Goal: Check status: Check status

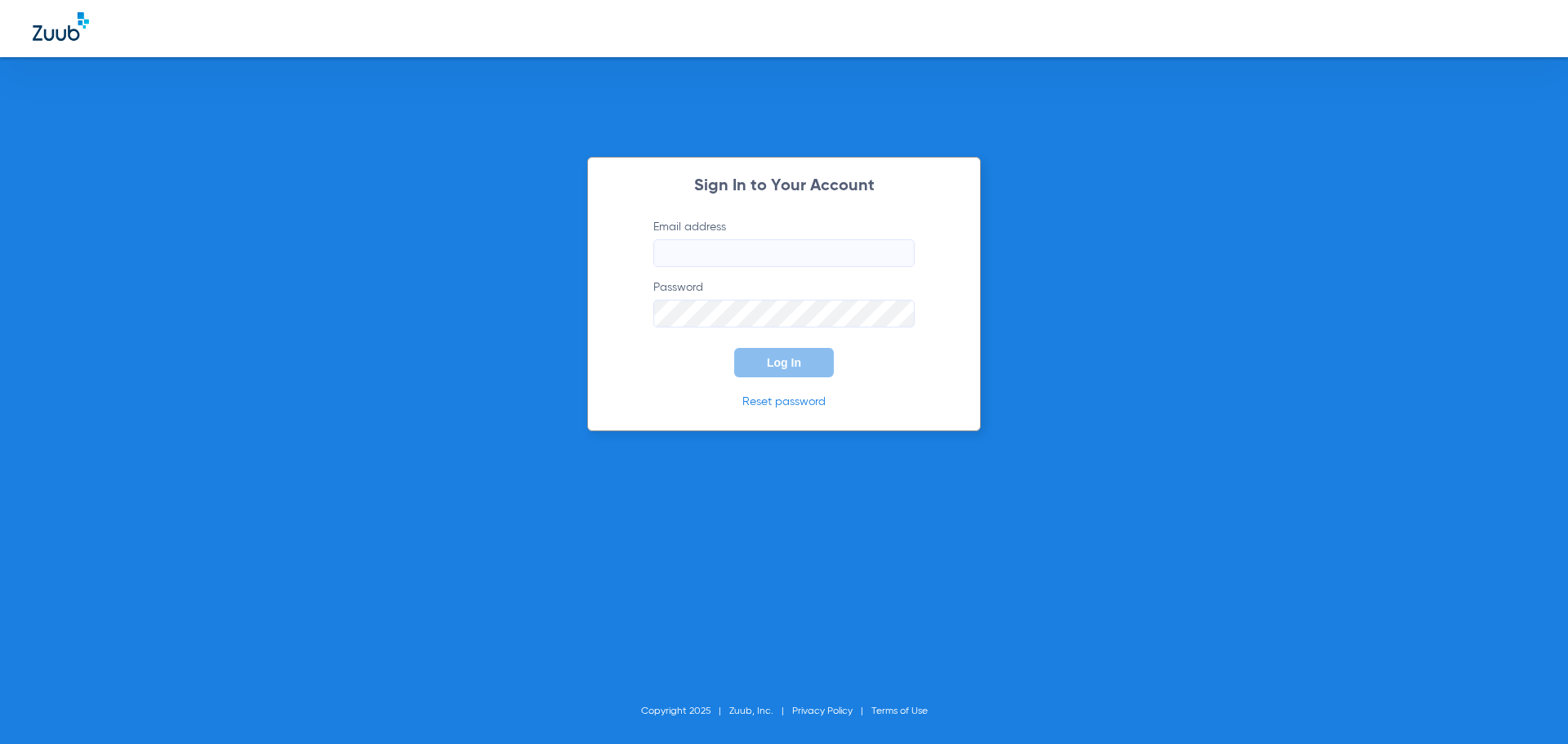
type input "[EMAIL_ADDRESS][DOMAIN_NAME]"
click at [791, 363] on span "Log In" at bounding box center [784, 362] width 35 height 13
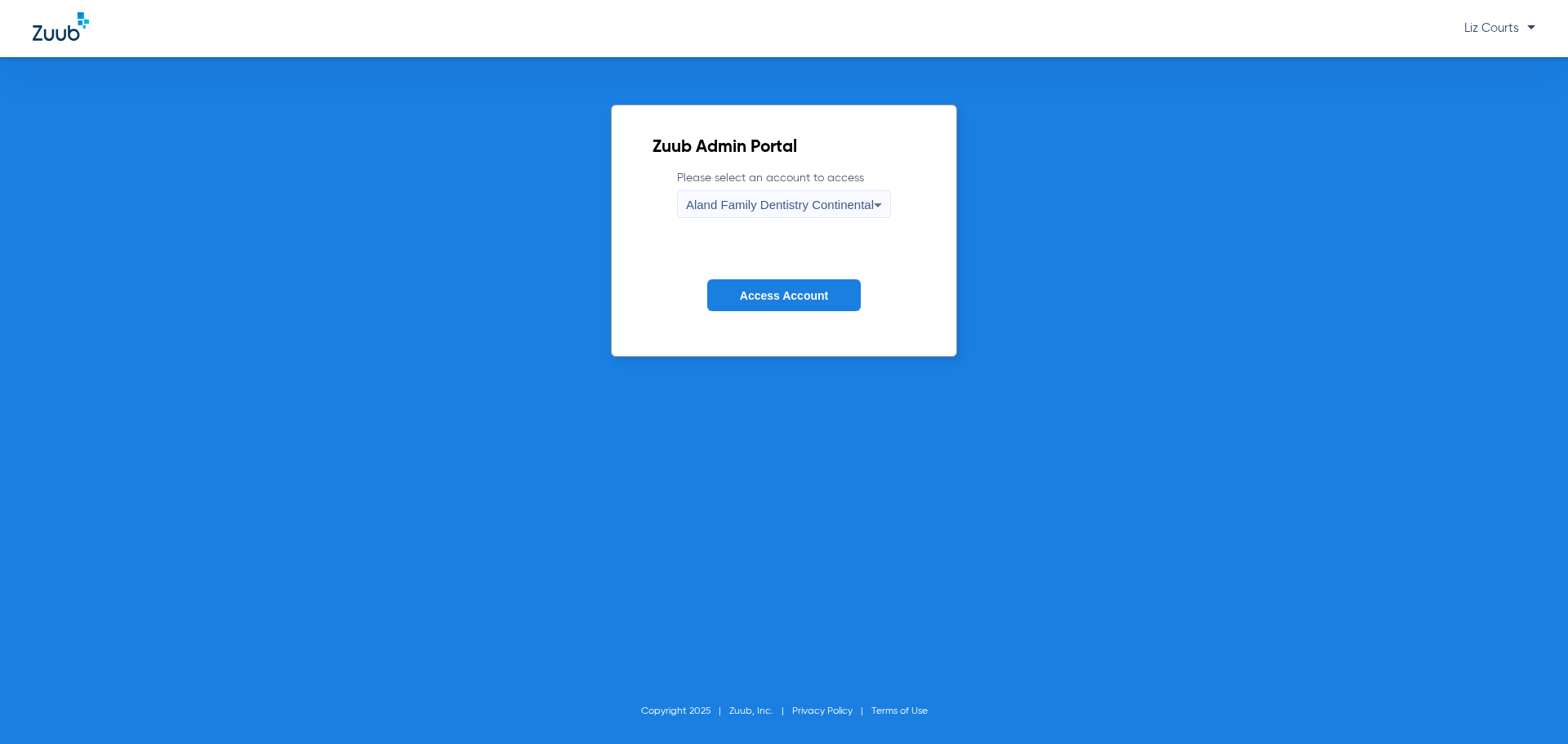
click at [815, 198] on span "Aland Family Dentistry Continental" at bounding box center [779, 204] width 188 height 14
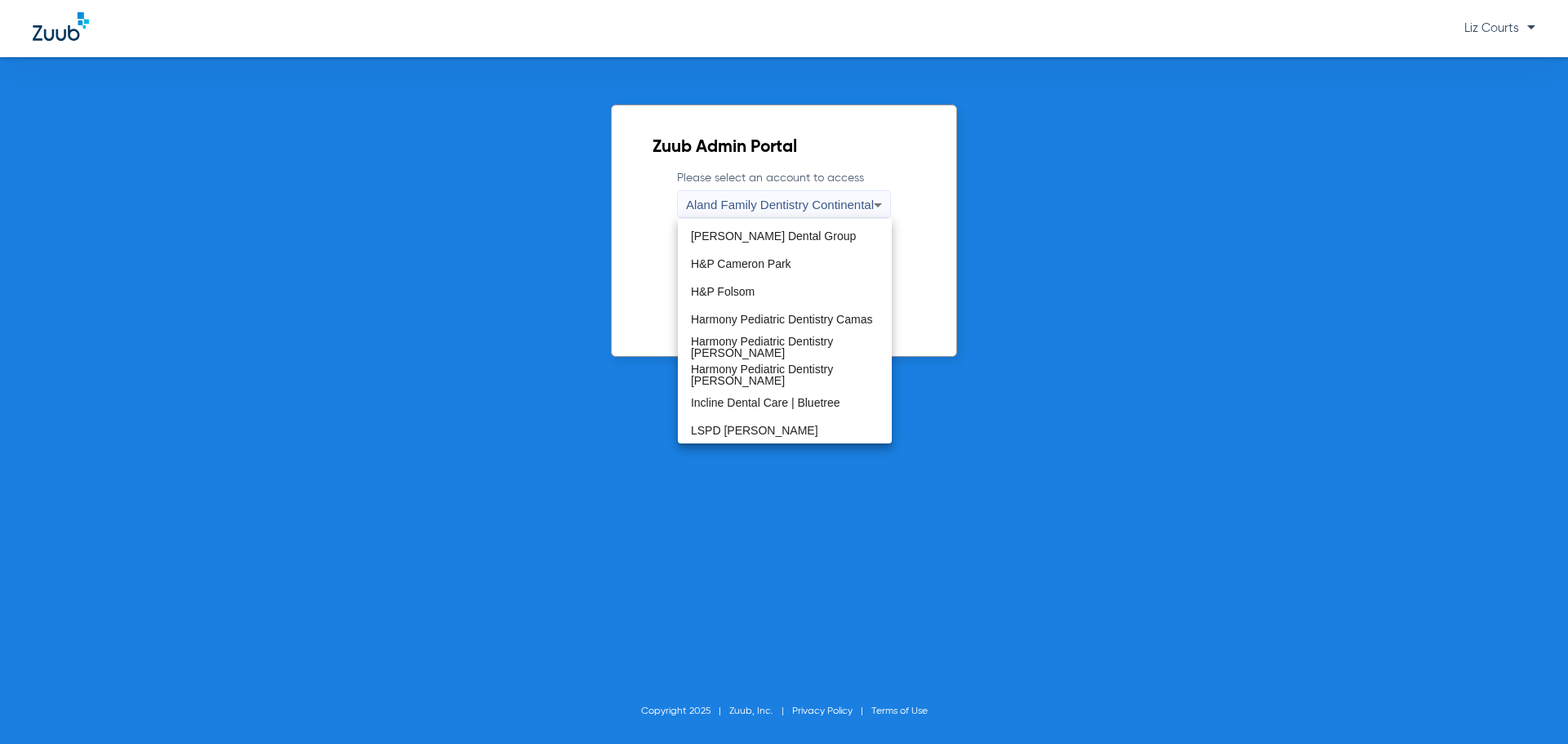
scroll to position [245, 0]
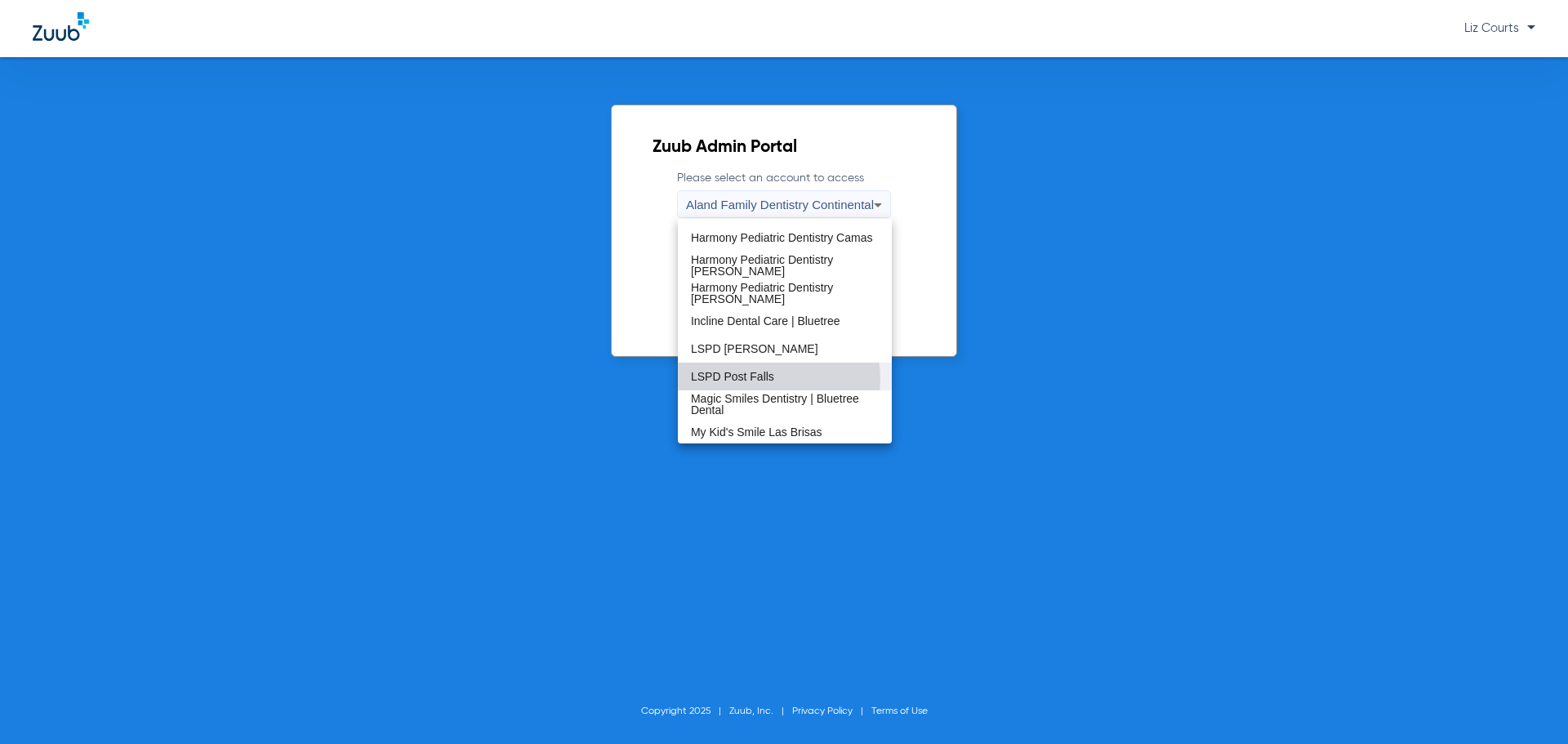
click at [758, 380] on span "LSPD Post Falls" at bounding box center [732, 376] width 83 height 12
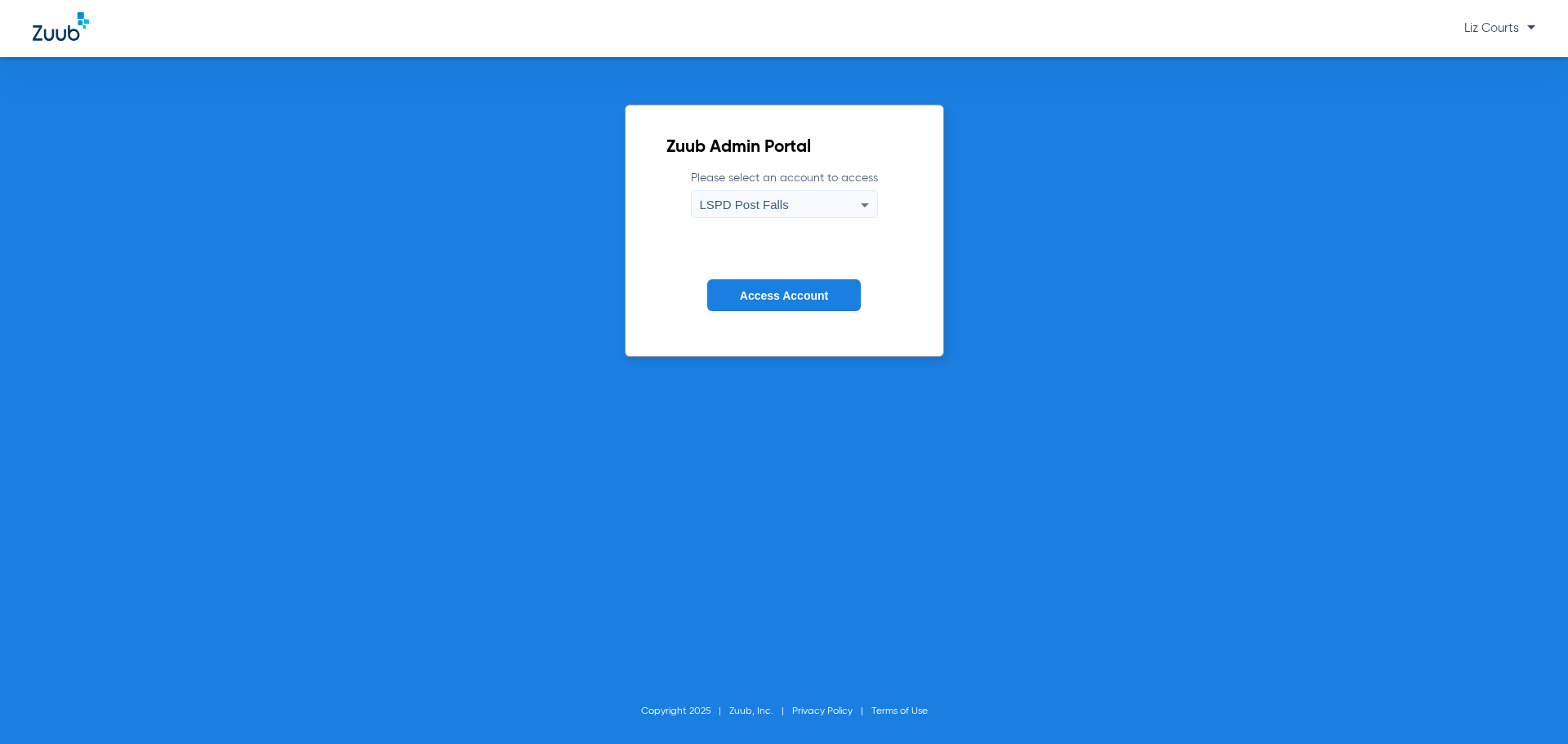
click at [775, 291] on span "Access Account" at bounding box center [783, 296] width 89 height 13
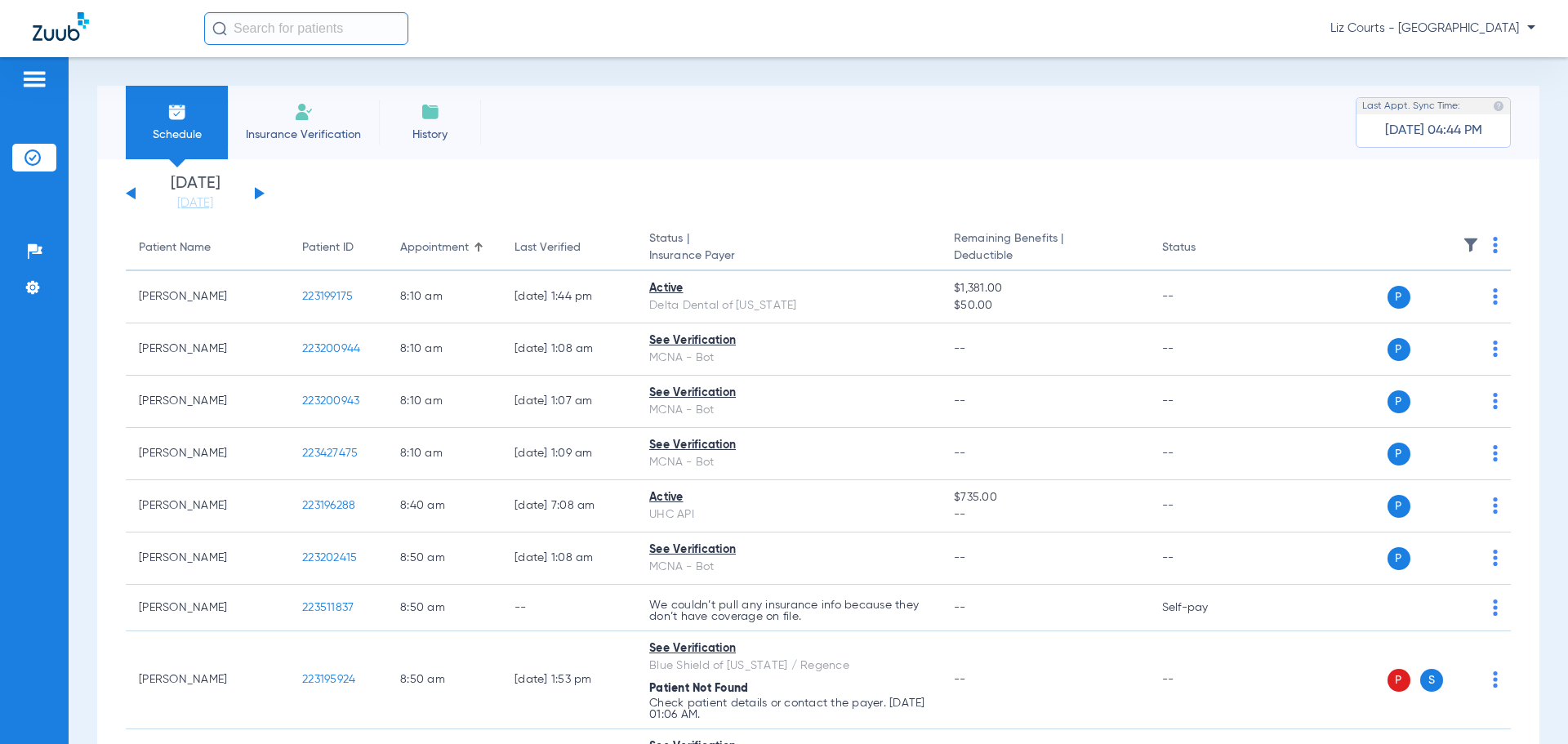
click at [1462, 238] on img at bounding box center [1470, 245] width 16 height 16
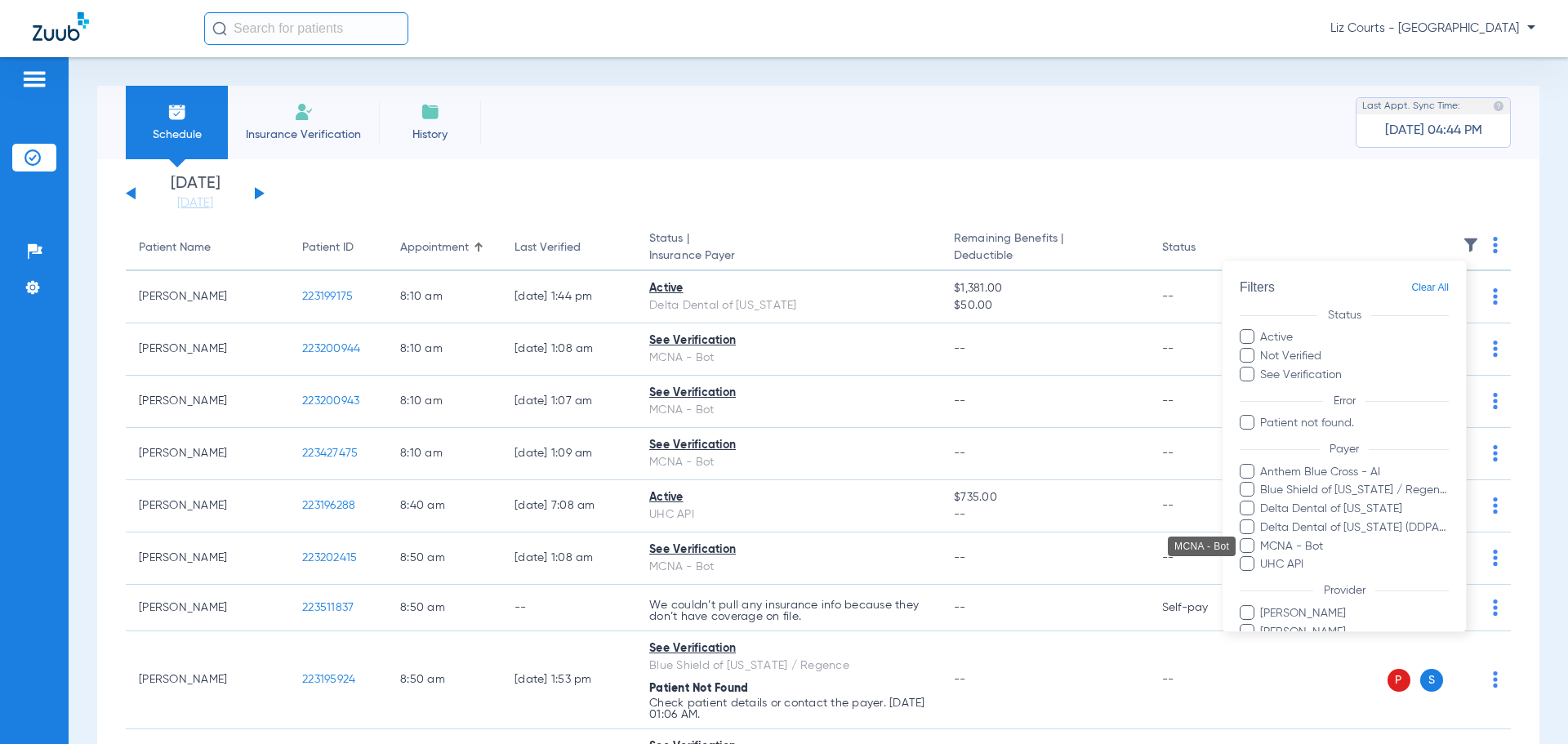
click at [1280, 546] on span "MCNA - Bot" at bounding box center [1354, 546] width 190 height 17
click at [1262, 558] on input "MCNA - Bot" at bounding box center [1262, 558] width 0 height 0
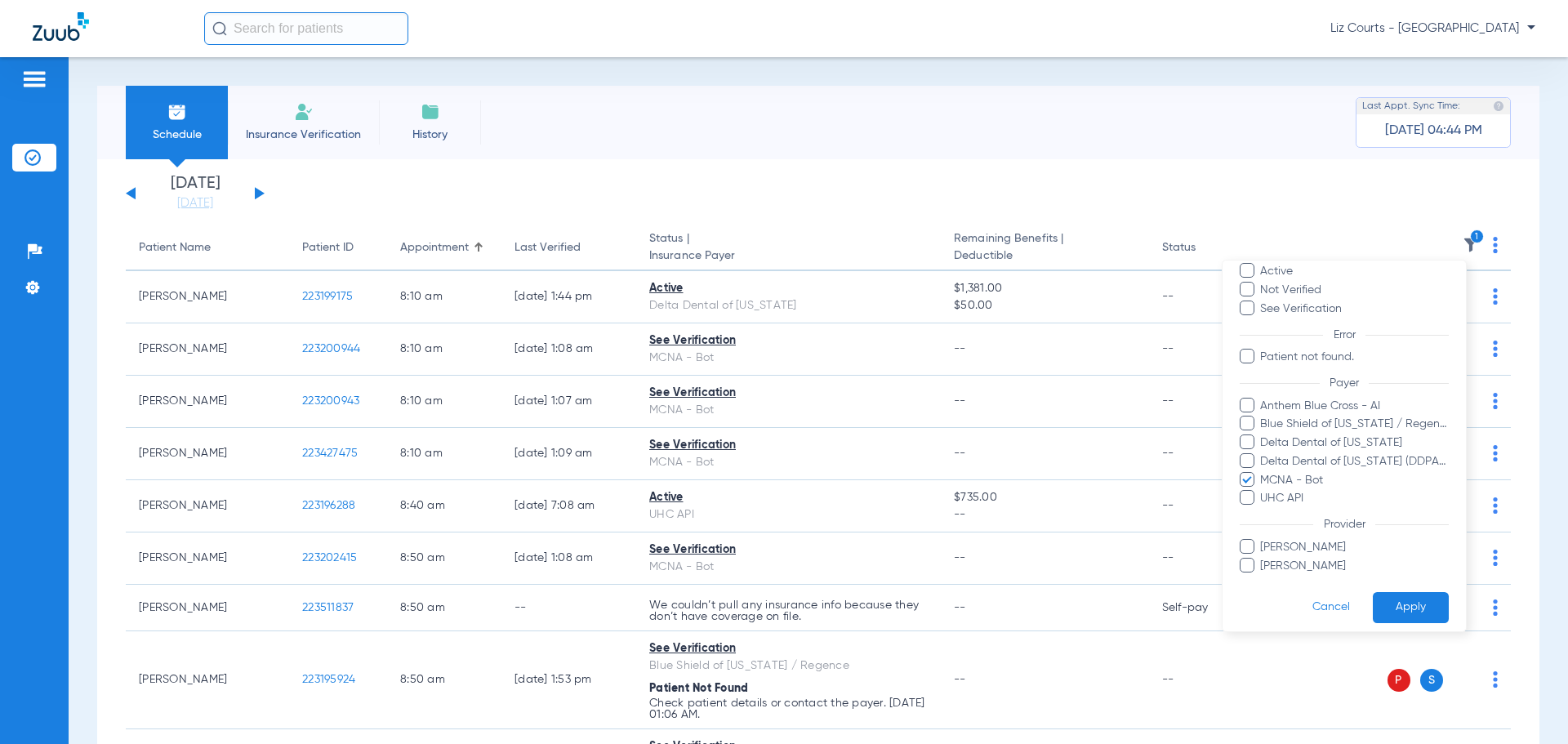
scroll to position [75, 0]
click at [1402, 597] on button "Apply" at bounding box center [1410, 599] width 76 height 32
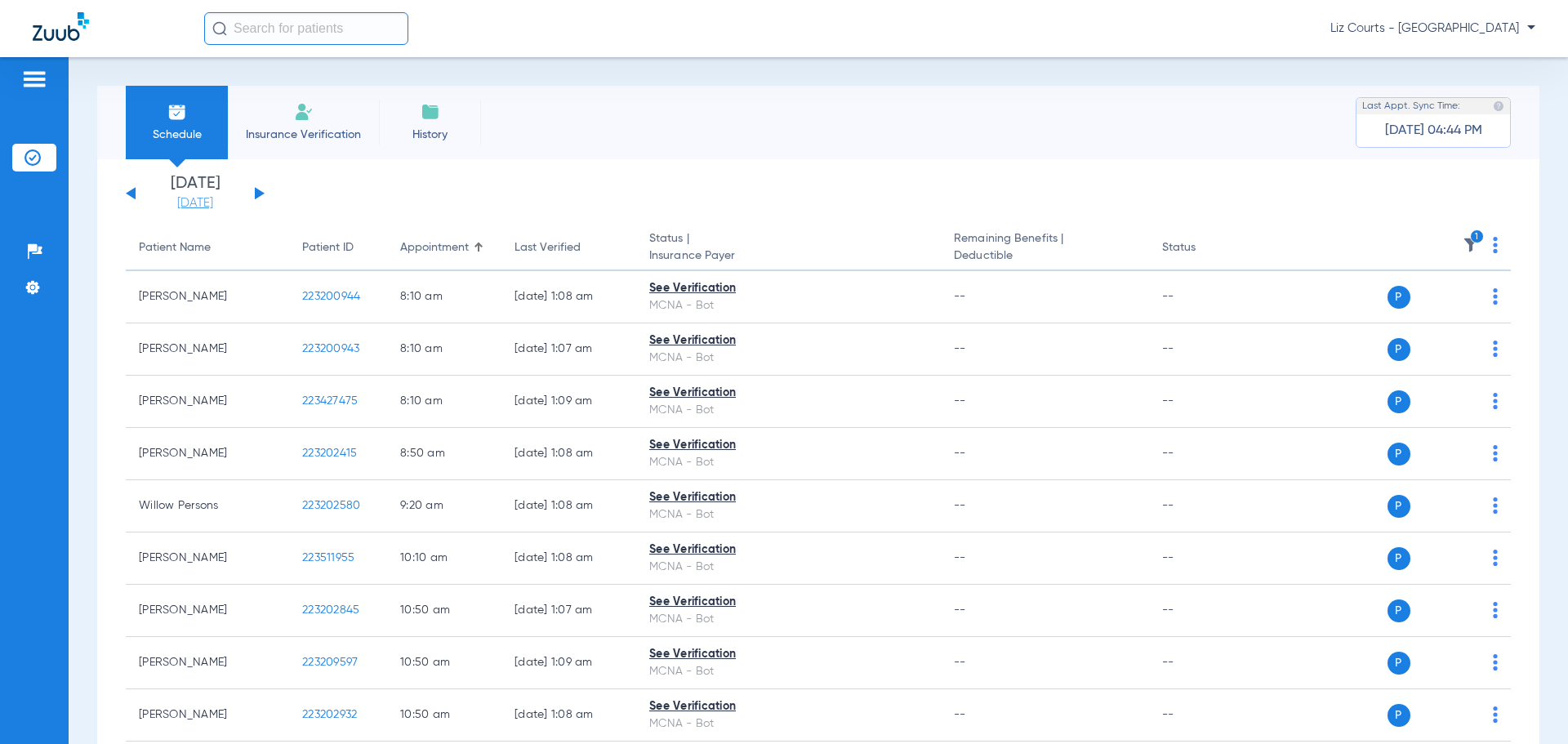
click at [192, 201] on link "[DATE]" at bounding box center [194, 204] width 98 height 16
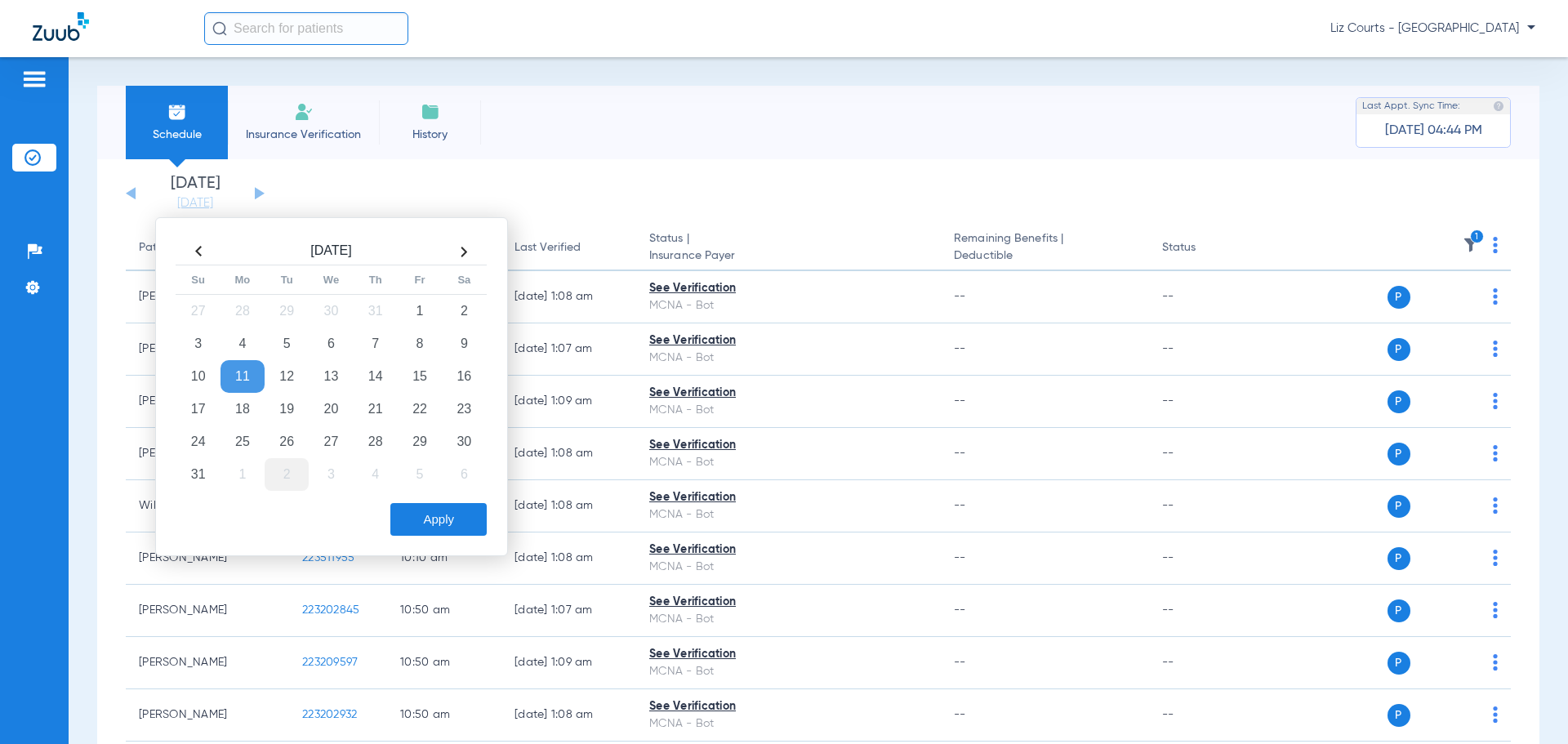
click at [290, 470] on td "2" at bounding box center [287, 475] width 44 height 33
click at [441, 513] on button "Apply" at bounding box center [439, 519] width 97 height 33
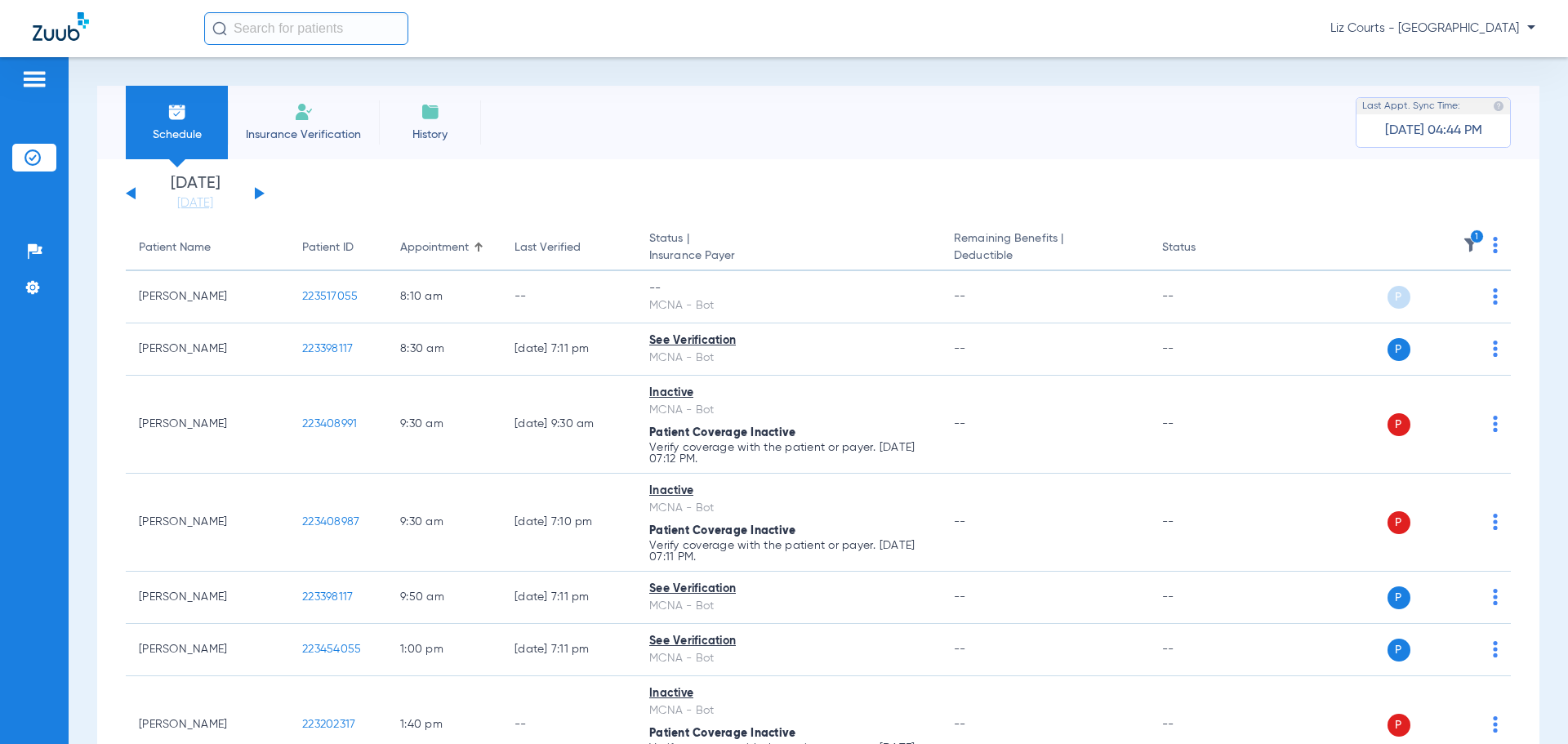
click at [253, 191] on div "[DATE] [DATE] [DATE] [DATE] [DATE] [DATE] [DATE] [DATE] [DATE] [DATE] [DATE] [D…" at bounding box center [195, 193] width 139 height 36
click at [259, 194] on button at bounding box center [259, 193] width 10 height 12
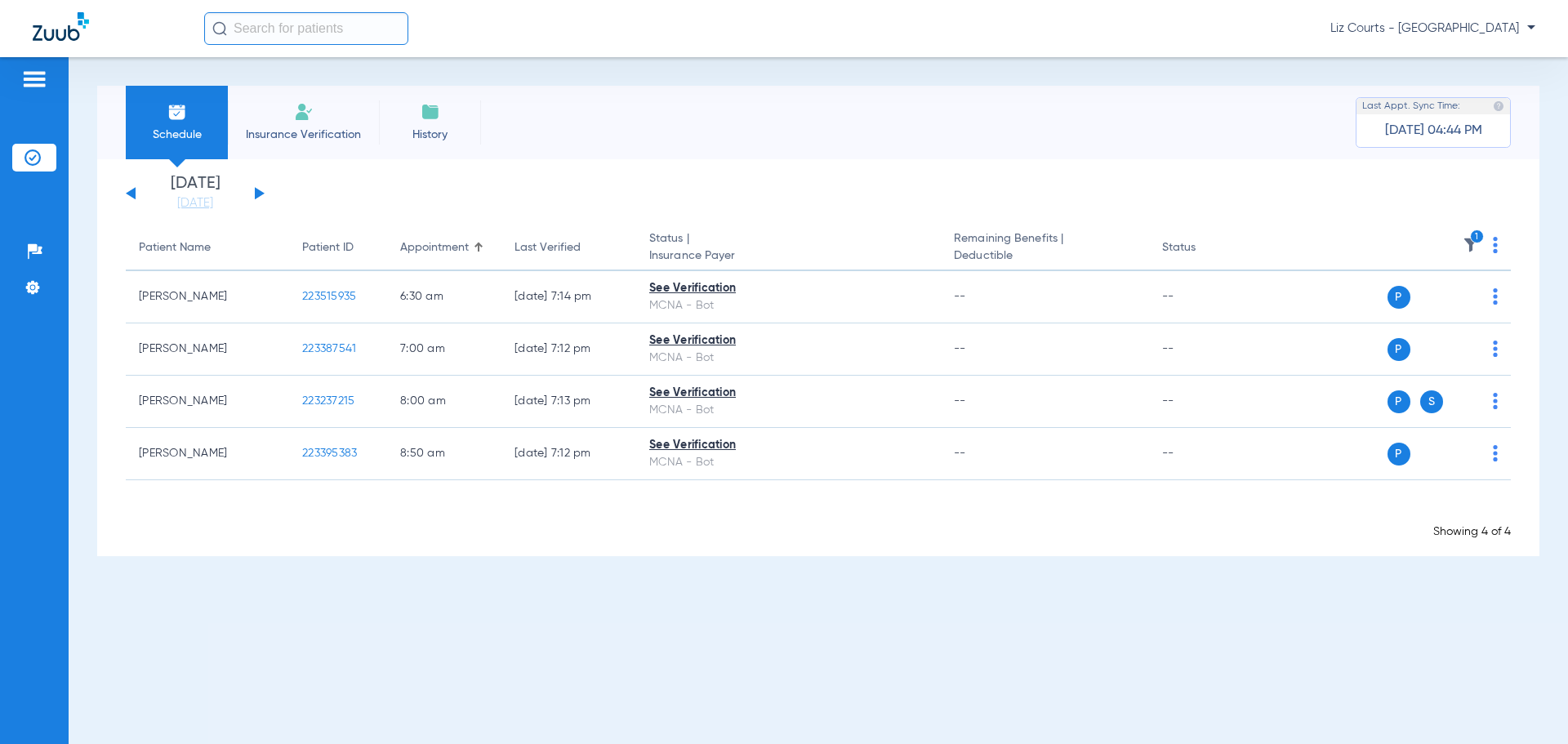
click at [259, 194] on button at bounding box center [259, 193] width 10 height 12
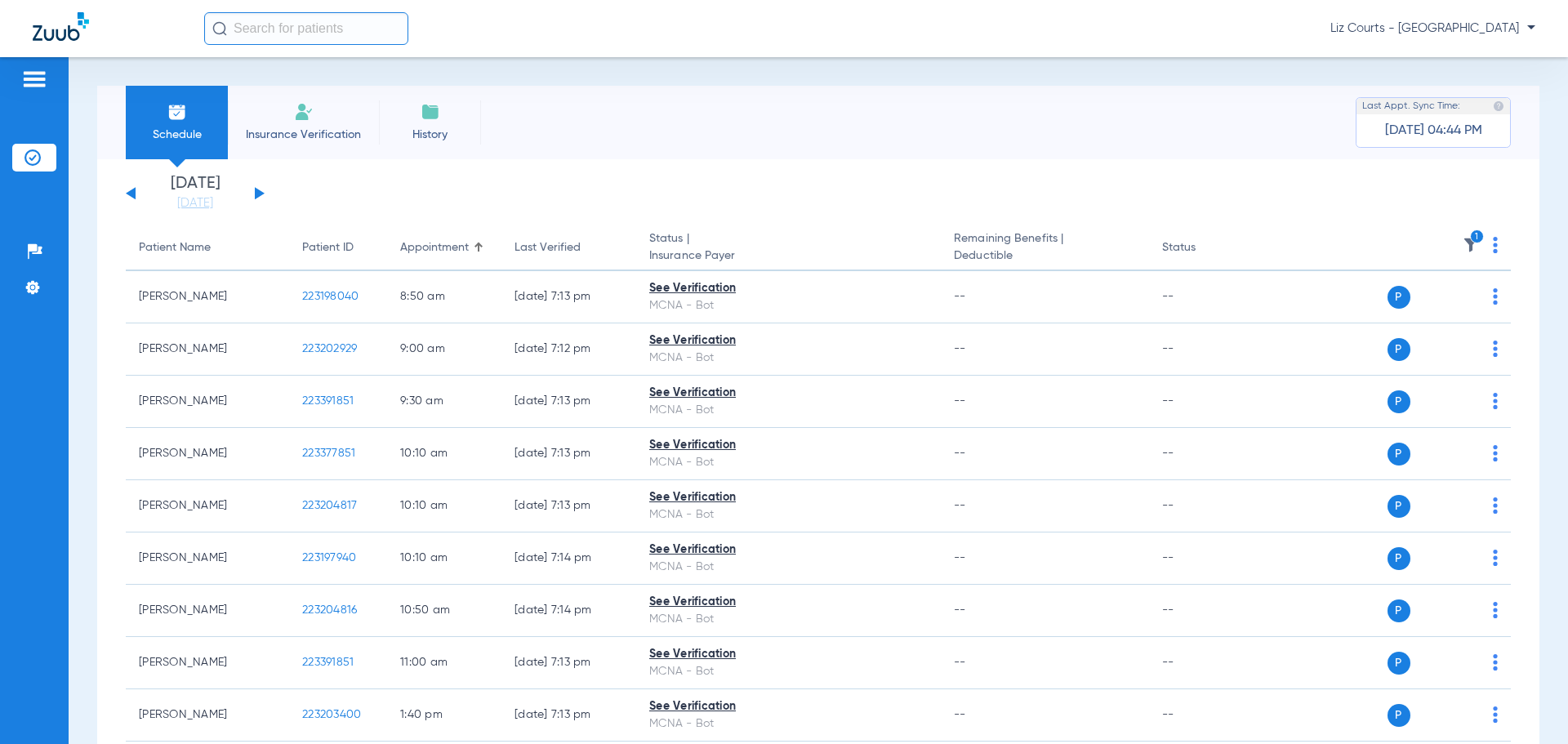
click at [259, 194] on button at bounding box center [259, 193] width 10 height 12
click at [203, 204] on link "[DATE]" at bounding box center [194, 204] width 98 height 16
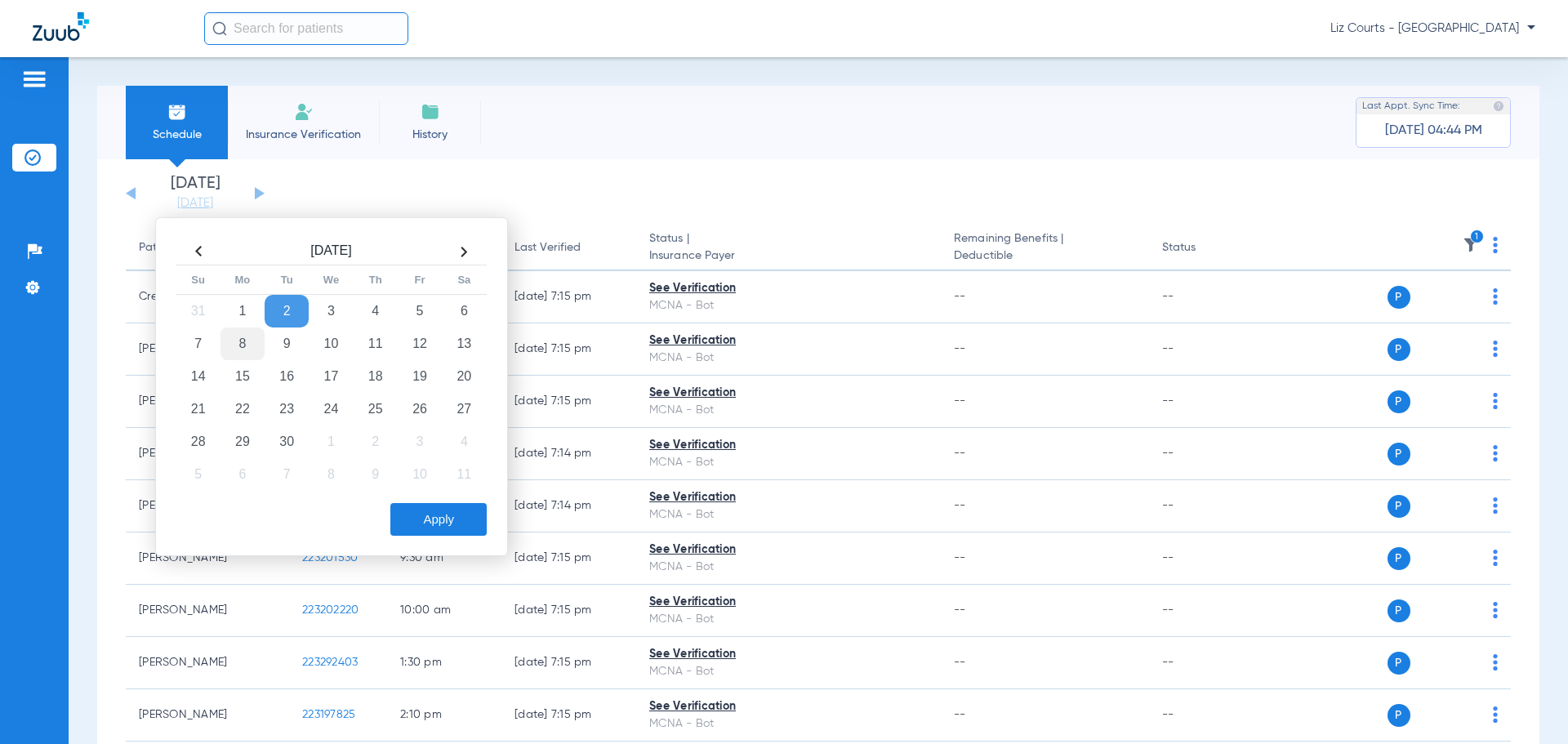
click at [244, 339] on td "8" at bounding box center [243, 344] width 44 height 33
click at [426, 523] on button "Apply" at bounding box center [439, 519] width 97 height 33
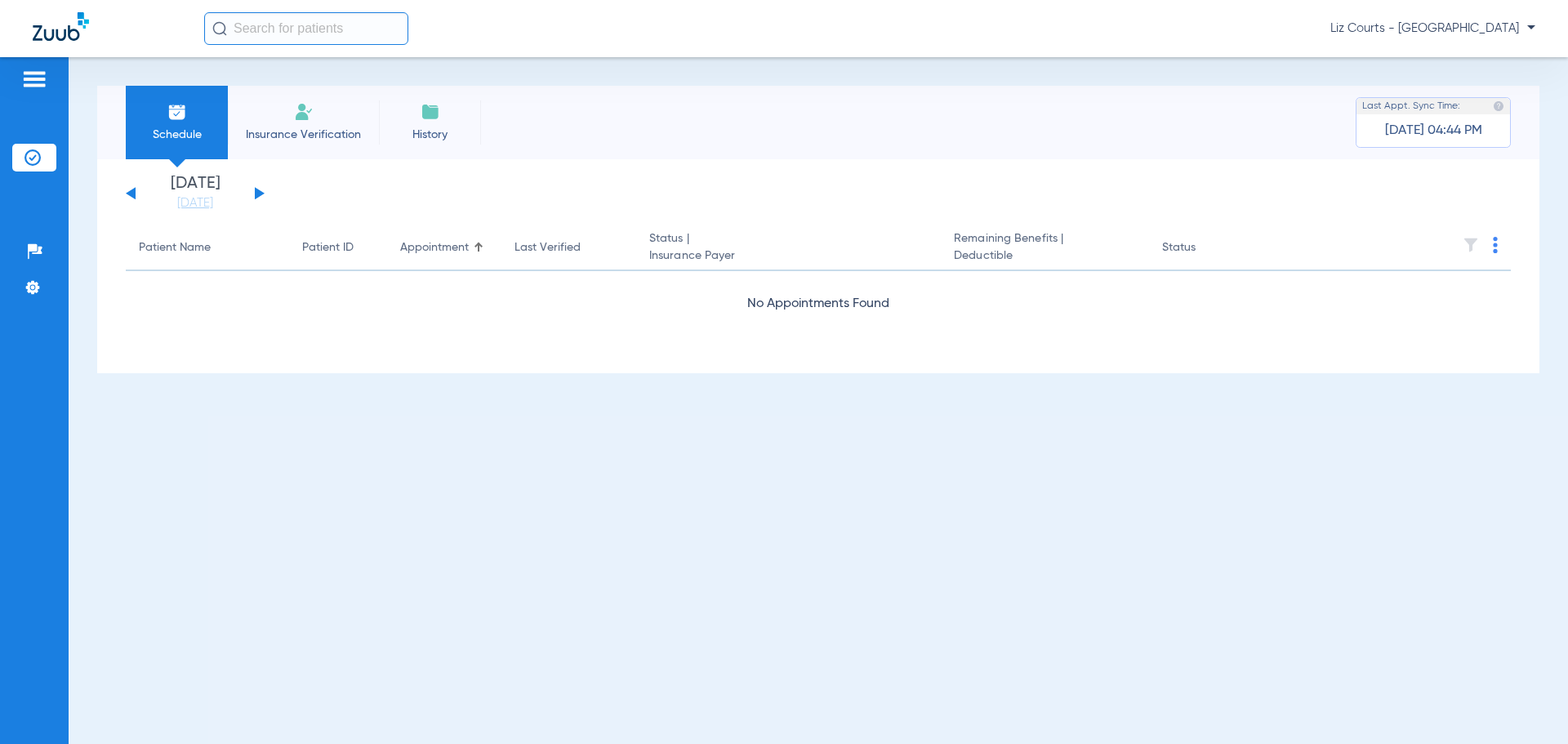
click at [257, 190] on button at bounding box center [259, 193] width 10 height 12
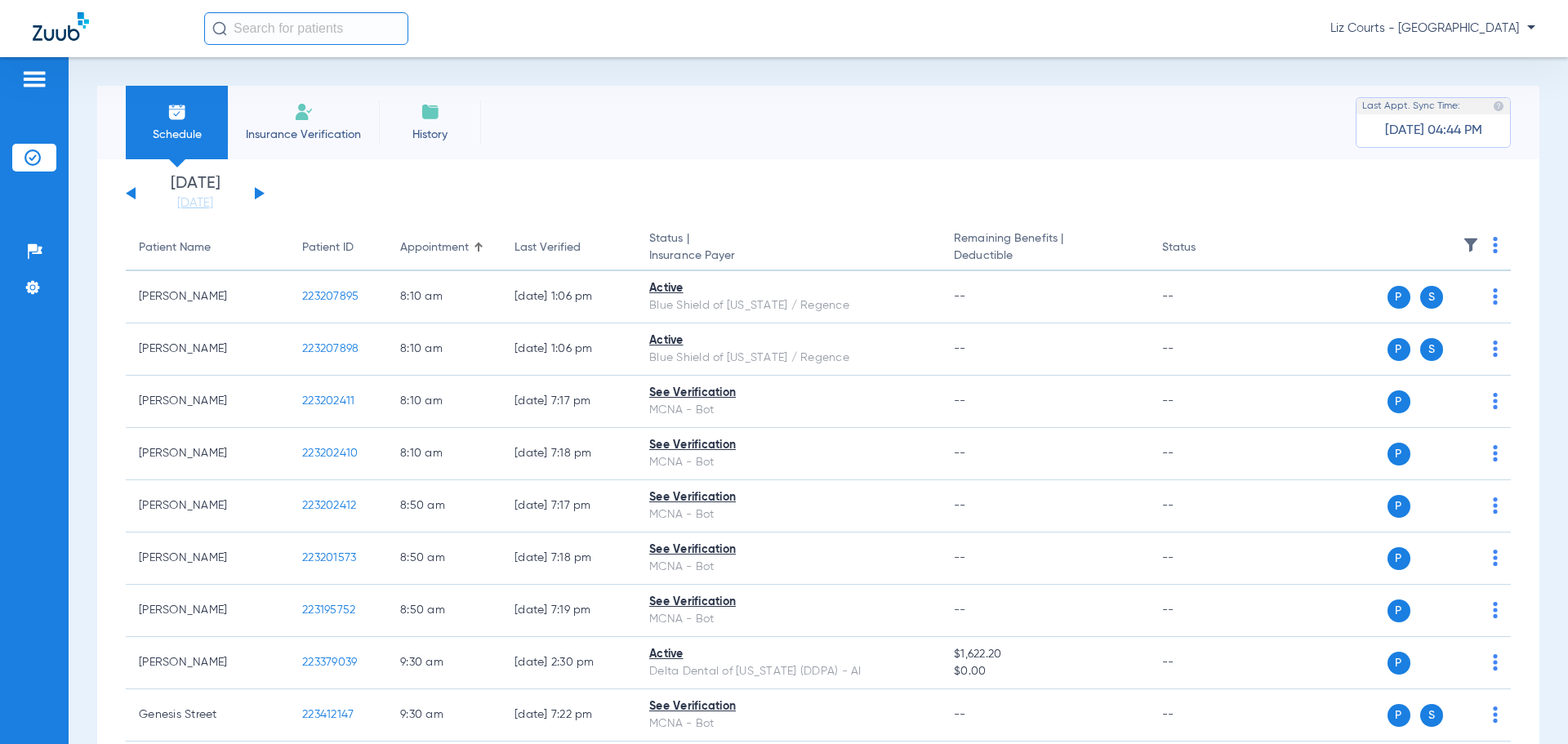
click at [257, 190] on button at bounding box center [259, 193] width 10 height 12
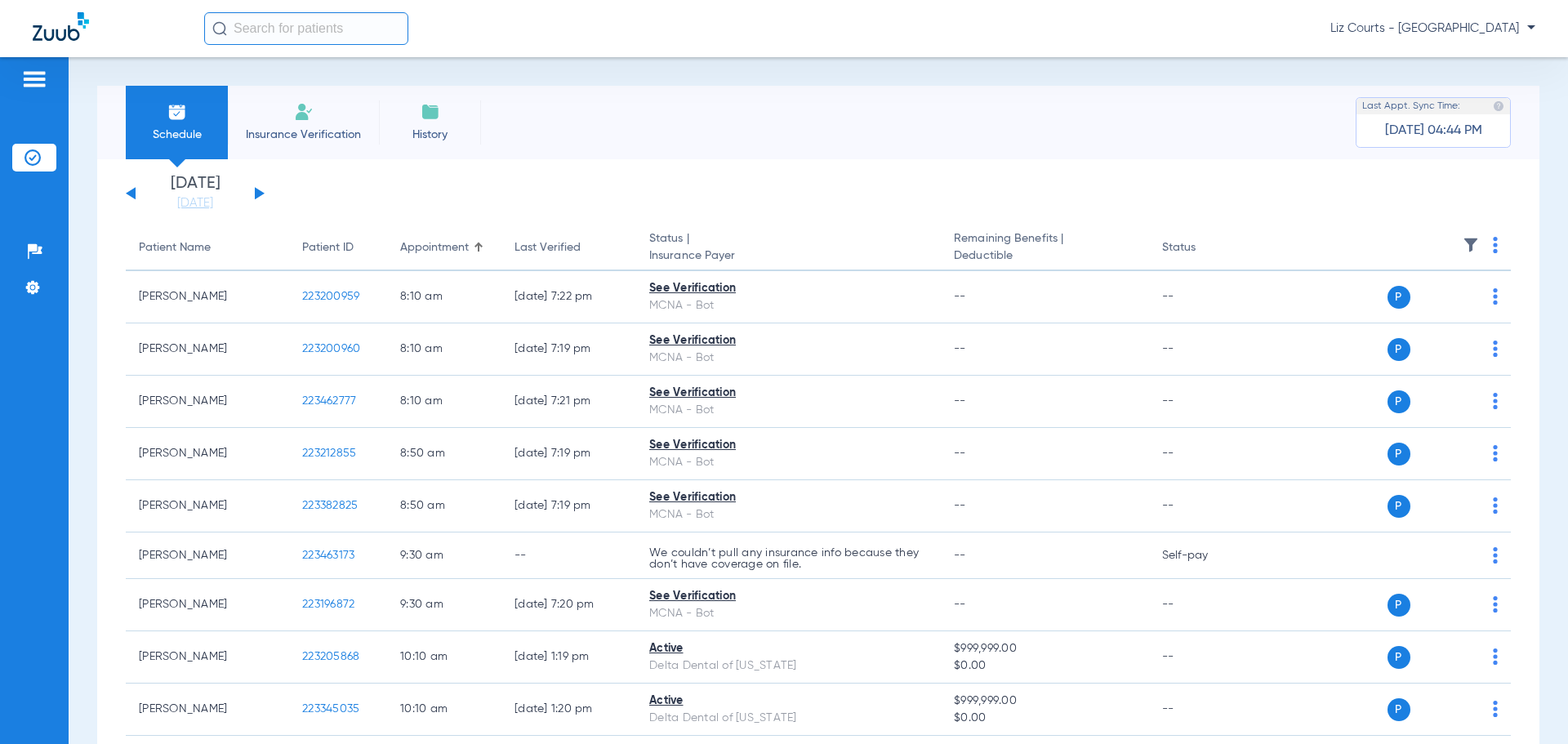
click at [257, 190] on button at bounding box center [259, 193] width 10 height 12
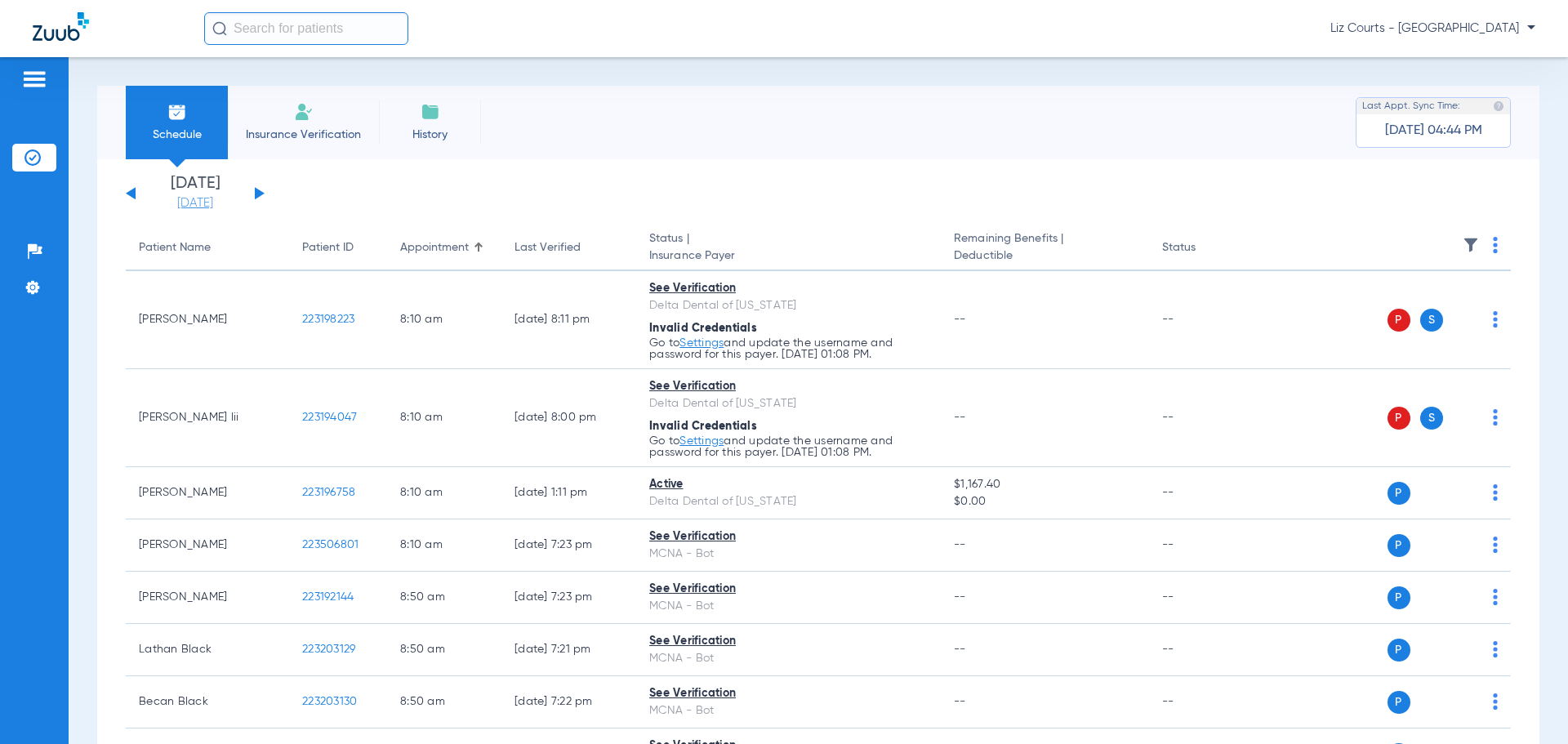
click at [203, 202] on link "[DATE]" at bounding box center [194, 204] width 98 height 16
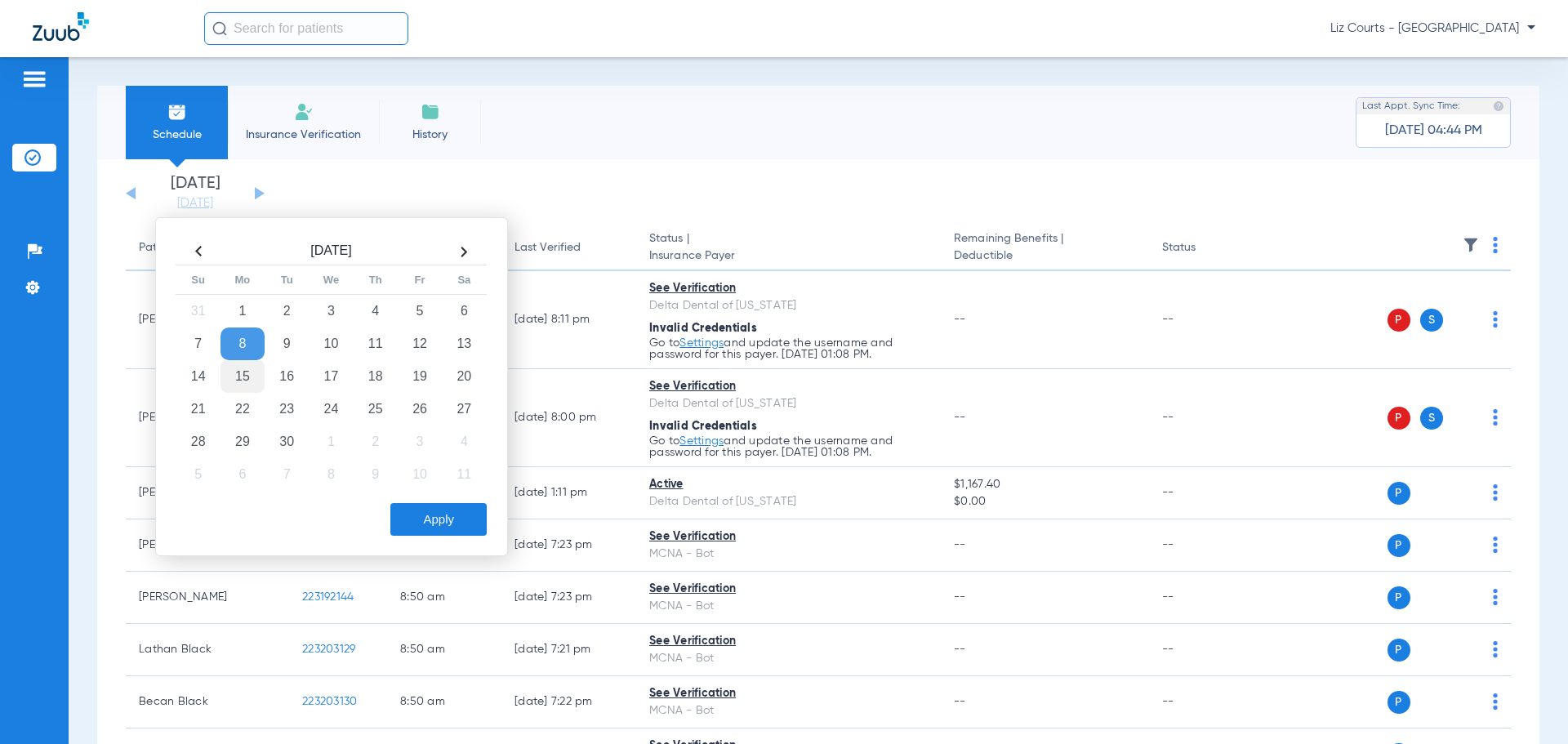
click at [246, 376] on td "15" at bounding box center [243, 376] width 44 height 33
click at [446, 508] on button "Apply" at bounding box center [439, 519] width 97 height 33
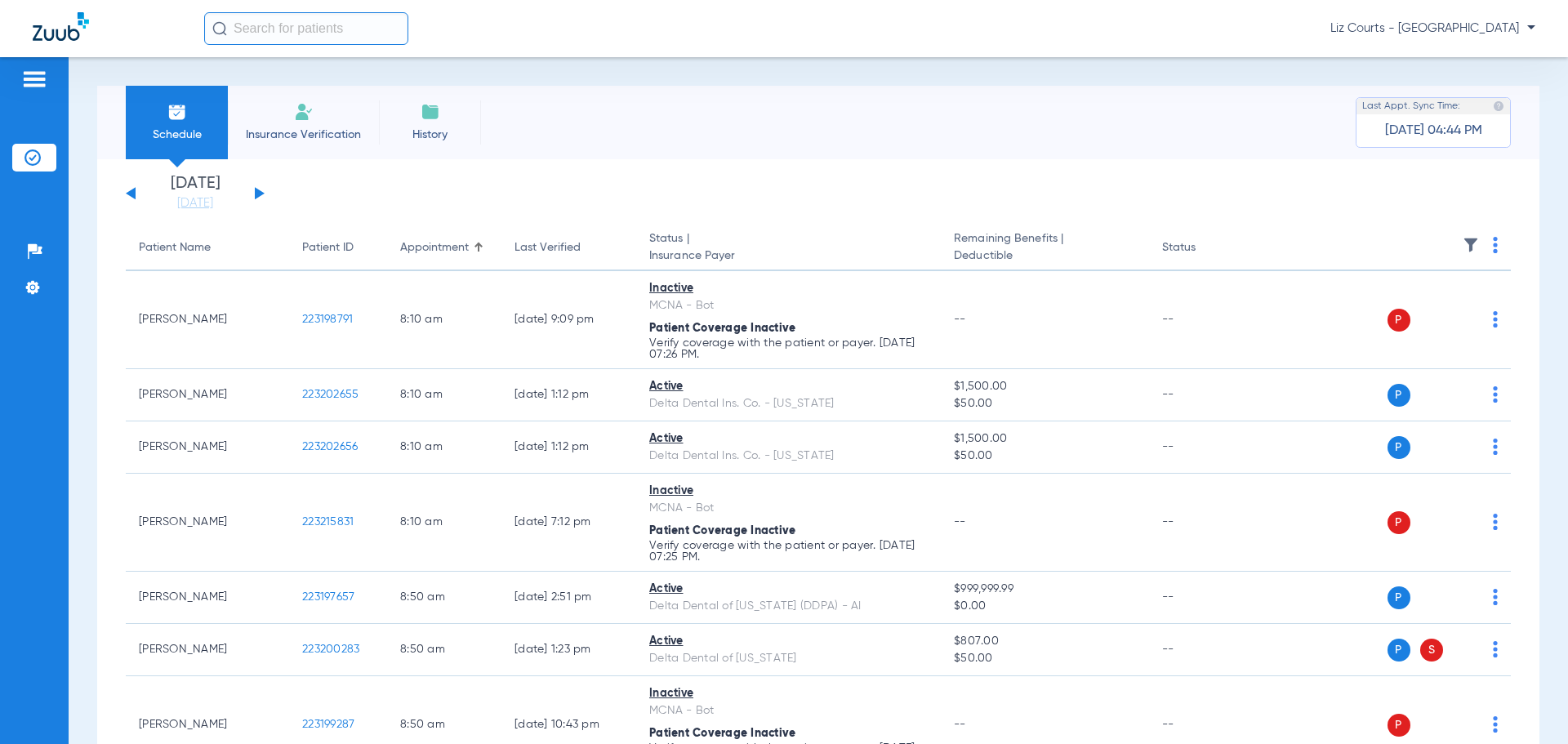
click at [256, 187] on div "[DATE] [DATE] [DATE] [DATE] [DATE] [DATE] [DATE] [DATE] [DATE] [DATE] [DATE] [D…" at bounding box center [195, 193] width 139 height 36
click at [199, 204] on link "[DATE]" at bounding box center [194, 204] width 98 height 16
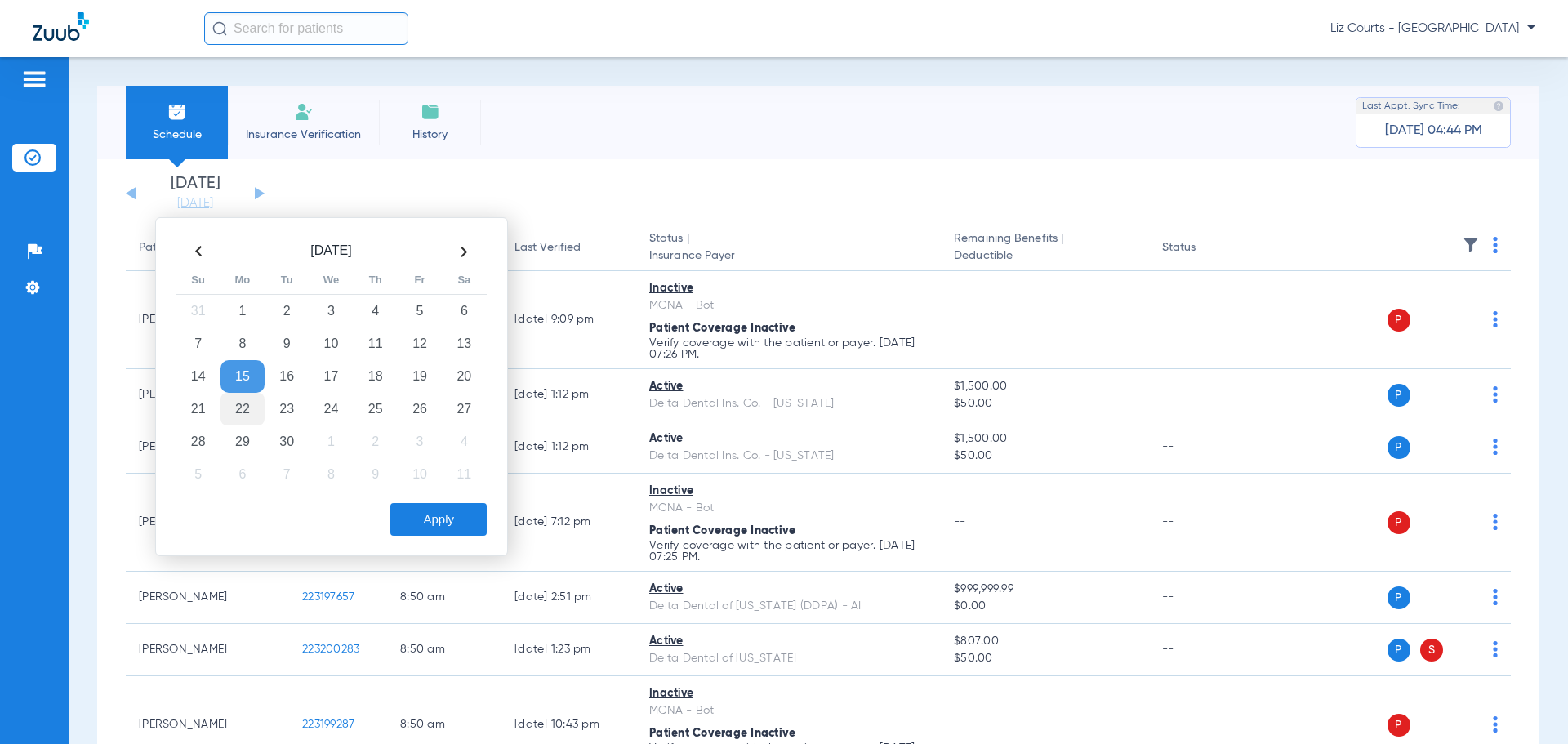
click at [250, 408] on td "22" at bounding box center [243, 409] width 44 height 33
click at [416, 521] on button "Apply" at bounding box center [439, 519] width 97 height 33
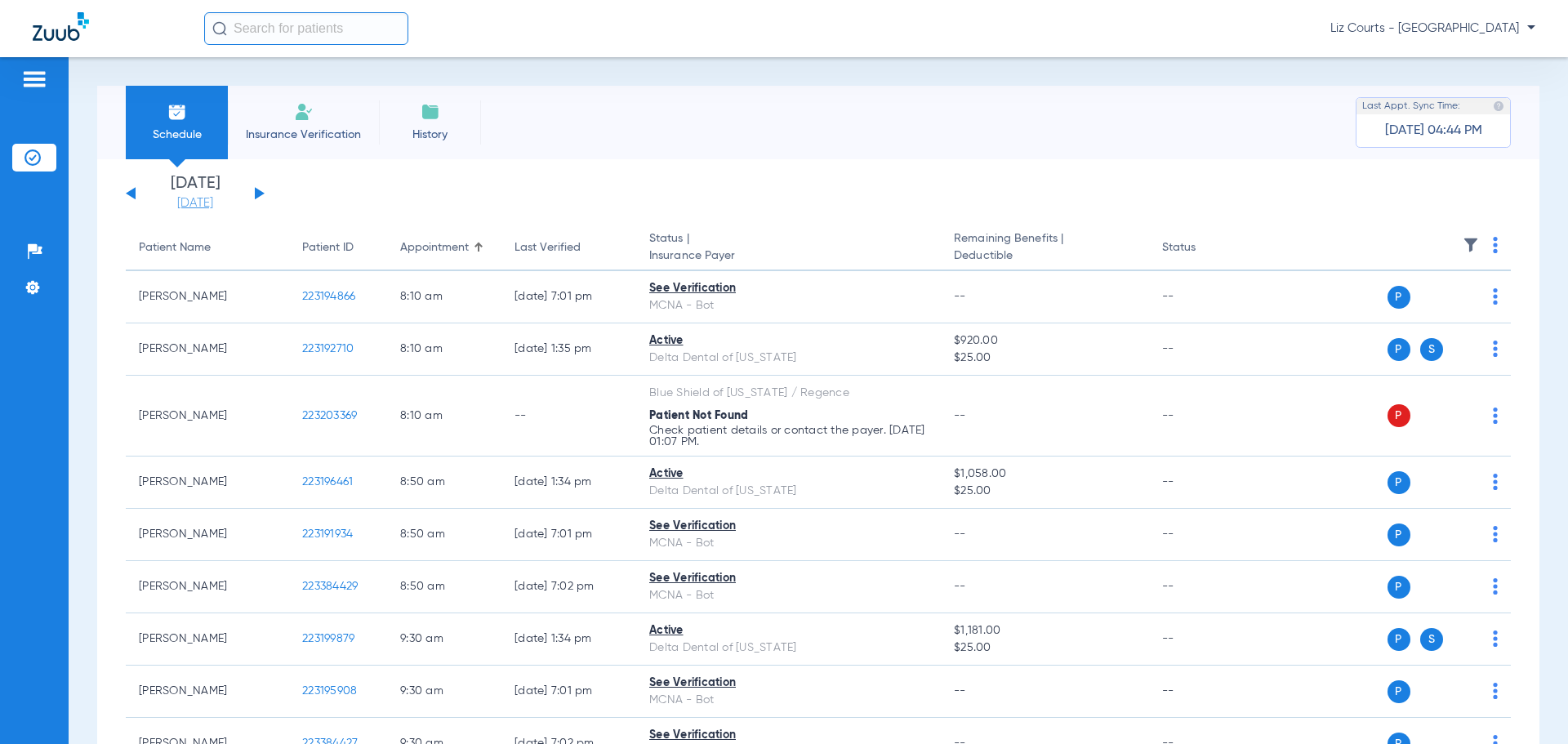
click at [210, 204] on link "[DATE]" at bounding box center [194, 204] width 98 height 16
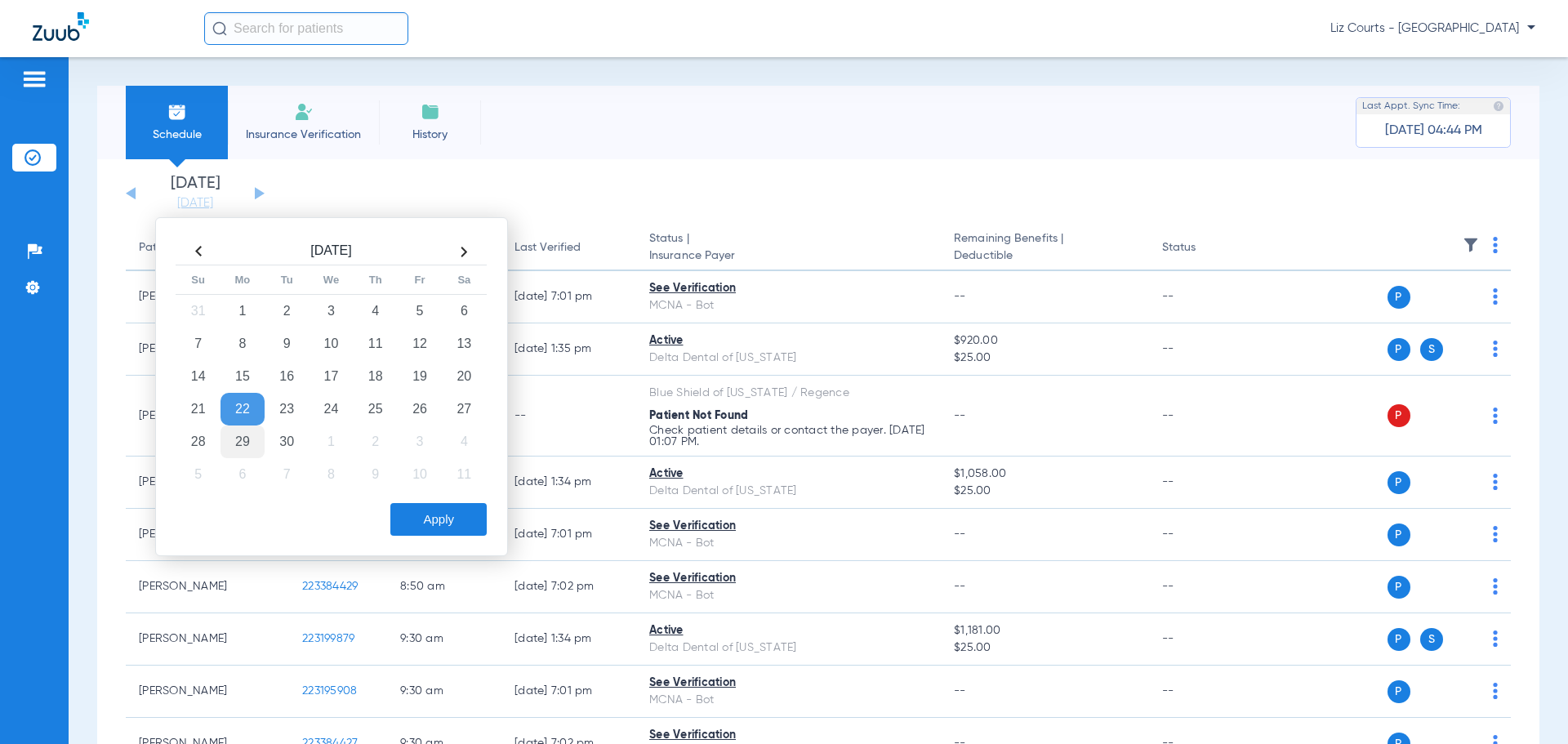
click at [242, 442] on td "29" at bounding box center [243, 442] width 44 height 33
click at [443, 530] on button "Apply" at bounding box center [439, 519] width 97 height 33
